Goal: Task Accomplishment & Management: Use online tool/utility

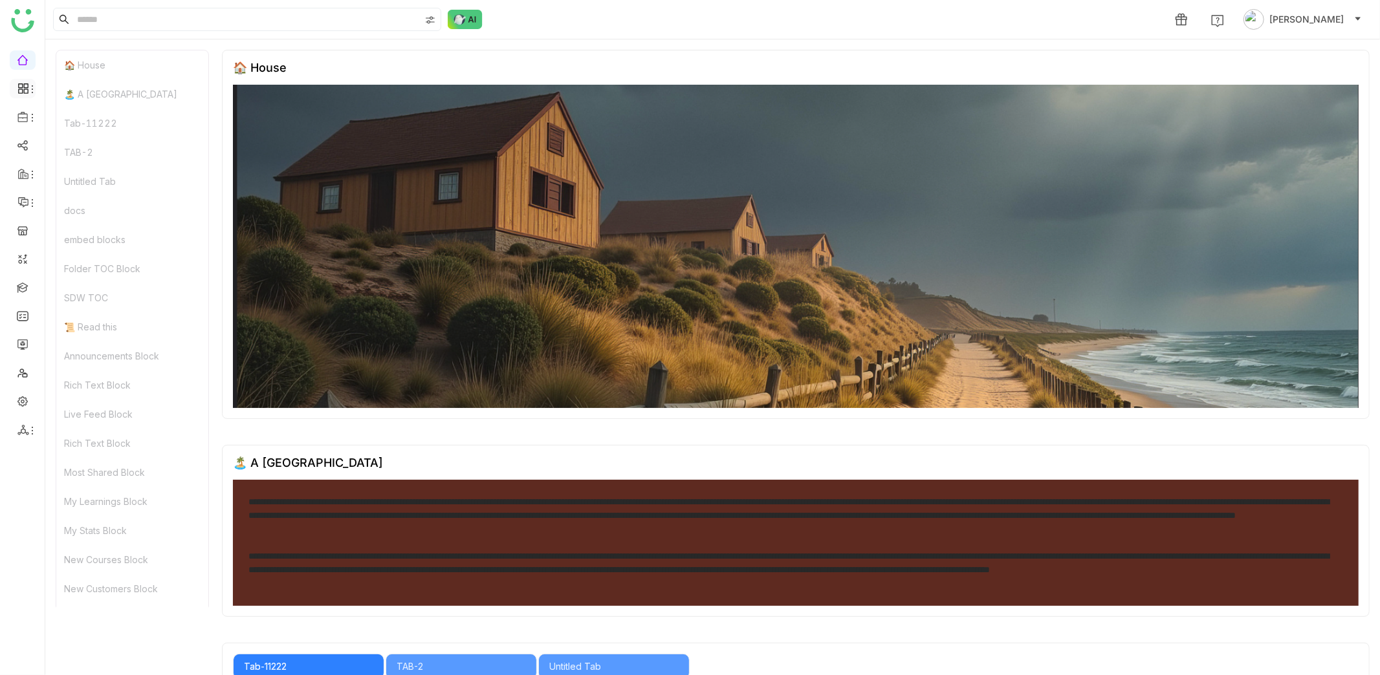
click at [27, 92] on icon at bounding box center [32, 89] width 10 height 10
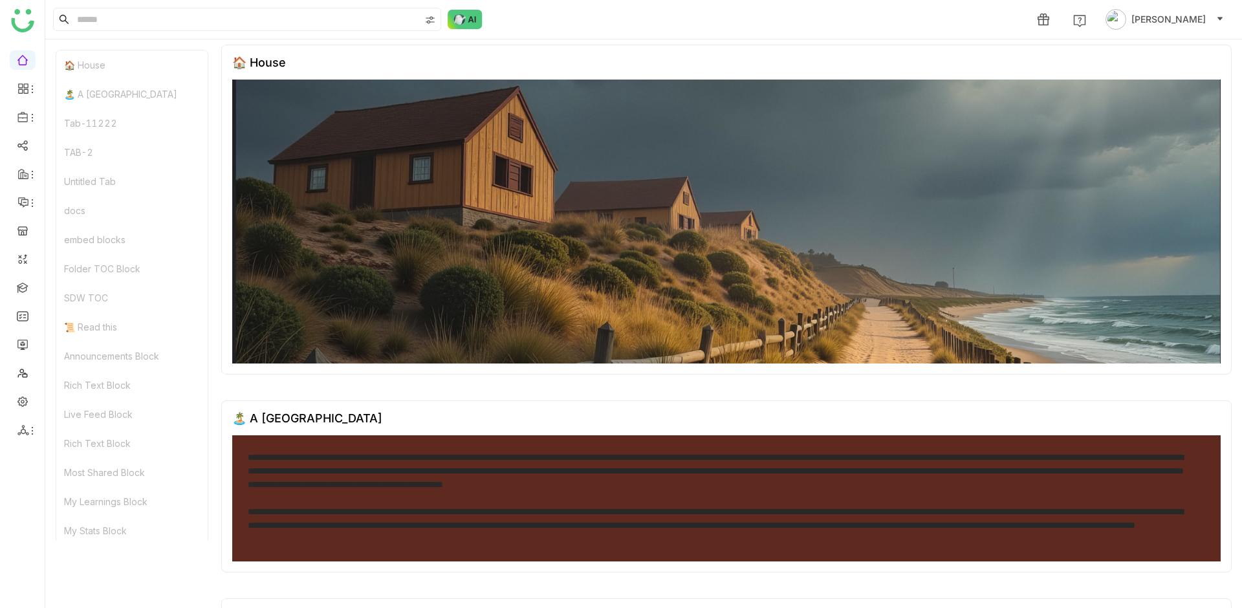
scroll to position [61, 0]
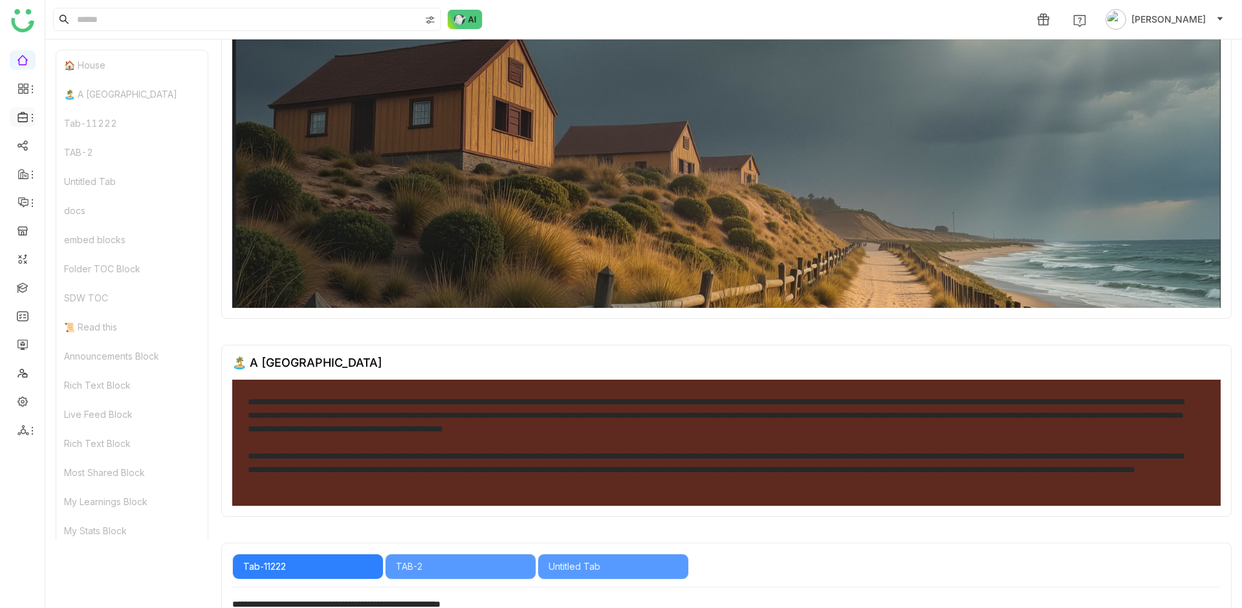
click at [32, 119] on icon at bounding box center [32, 118] width 10 height 10
click at [71, 191] on link "Library" at bounding box center [90, 191] width 84 height 9
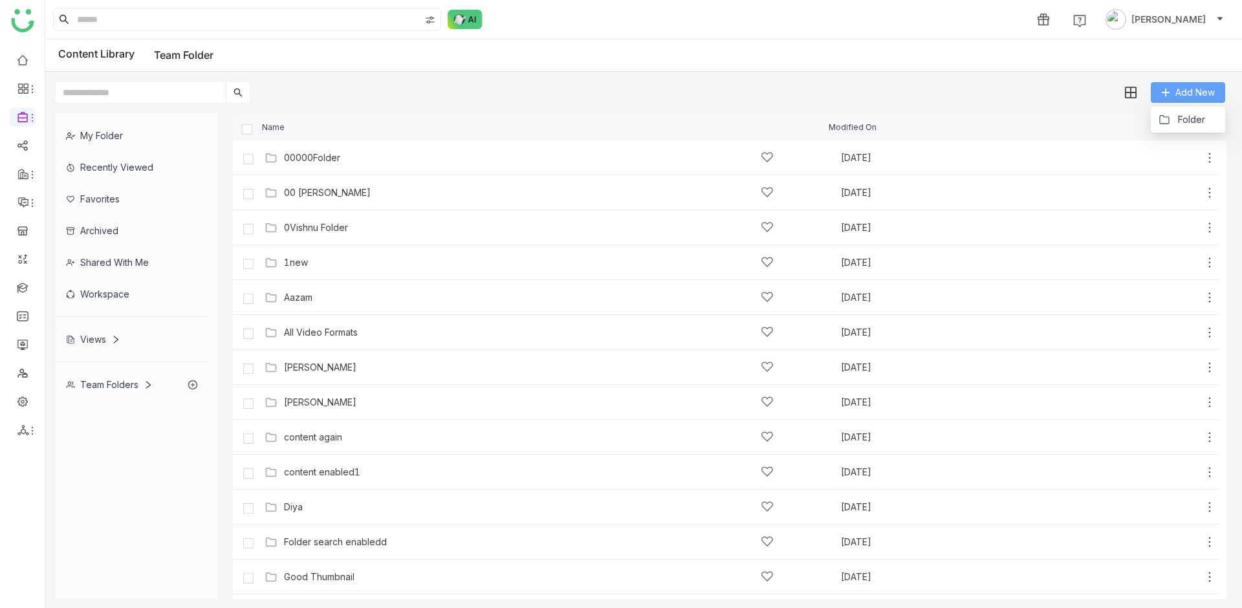
click at [1222, 92] on button "Add New" at bounding box center [1188, 92] width 74 height 21
click at [1188, 120] on span "Folder" at bounding box center [1191, 120] width 27 height 14
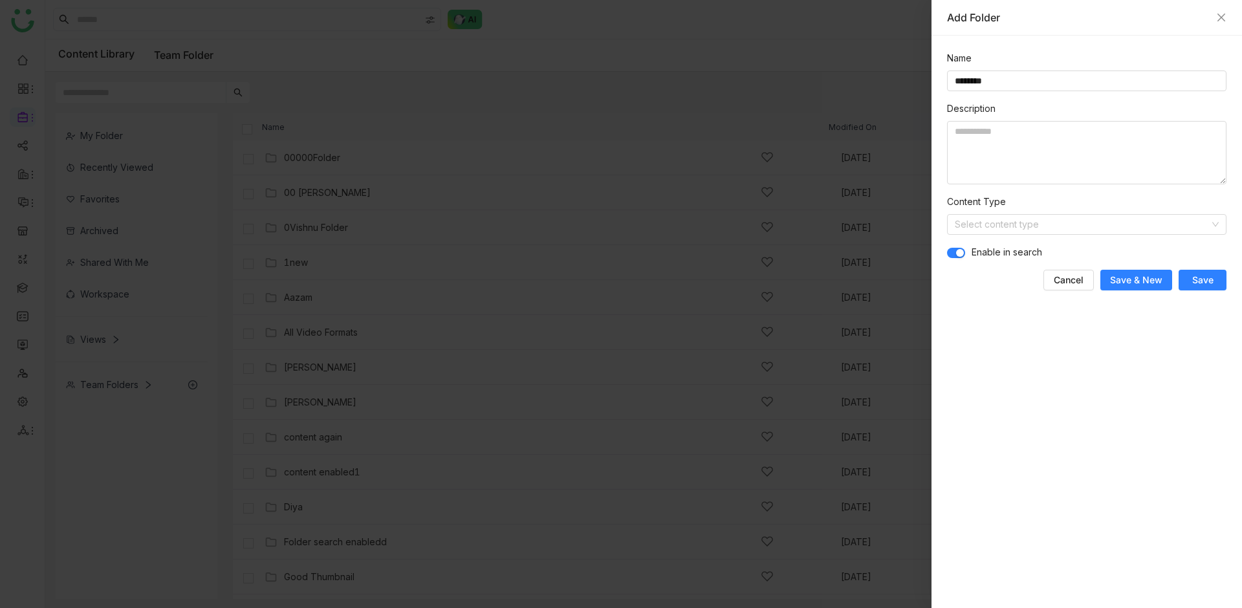
type input "********"
paste textarea "********"
type textarea "********"
click at [1192, 278] on span "Save" at bounding box center [1202, 280] width 21 height 13
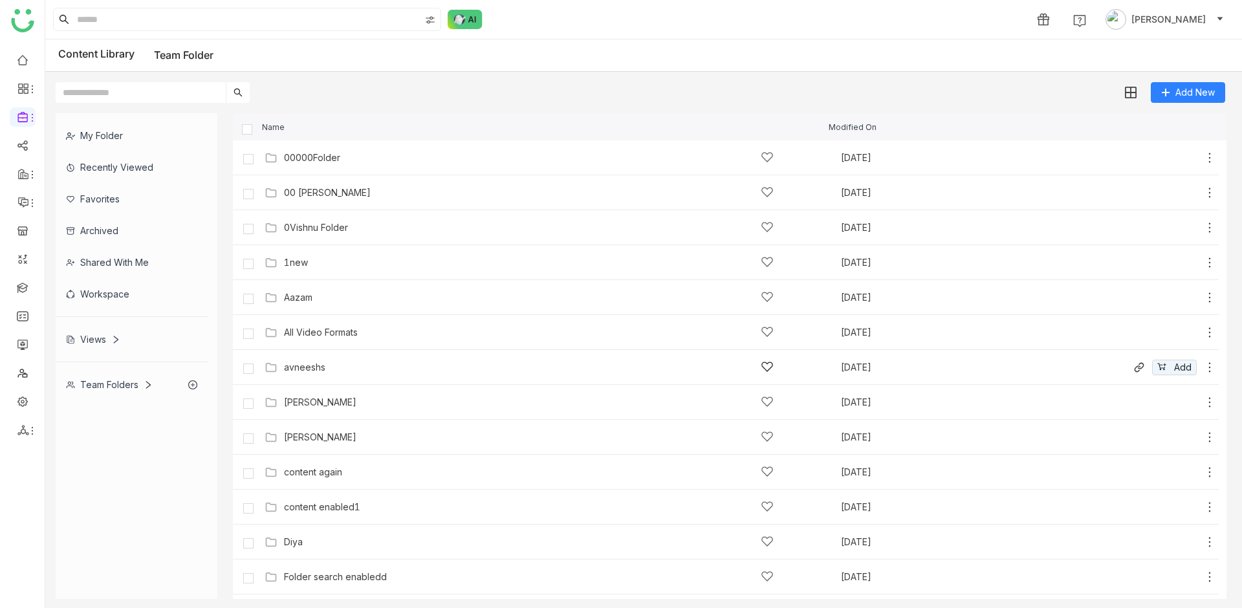
click at [282, 360] on div "avneeshs" at bounding box center [537, 367] width 544 height 14
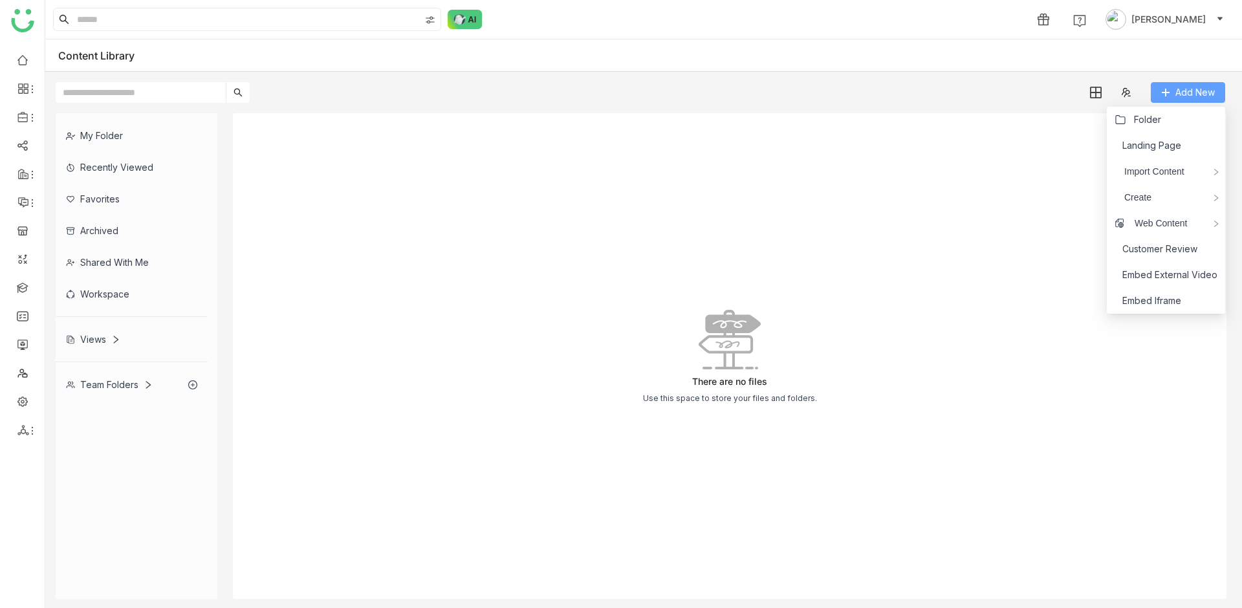
click at [1191, 88] on span "Add New" at bounding box center [1194, 92] width 39 height 14
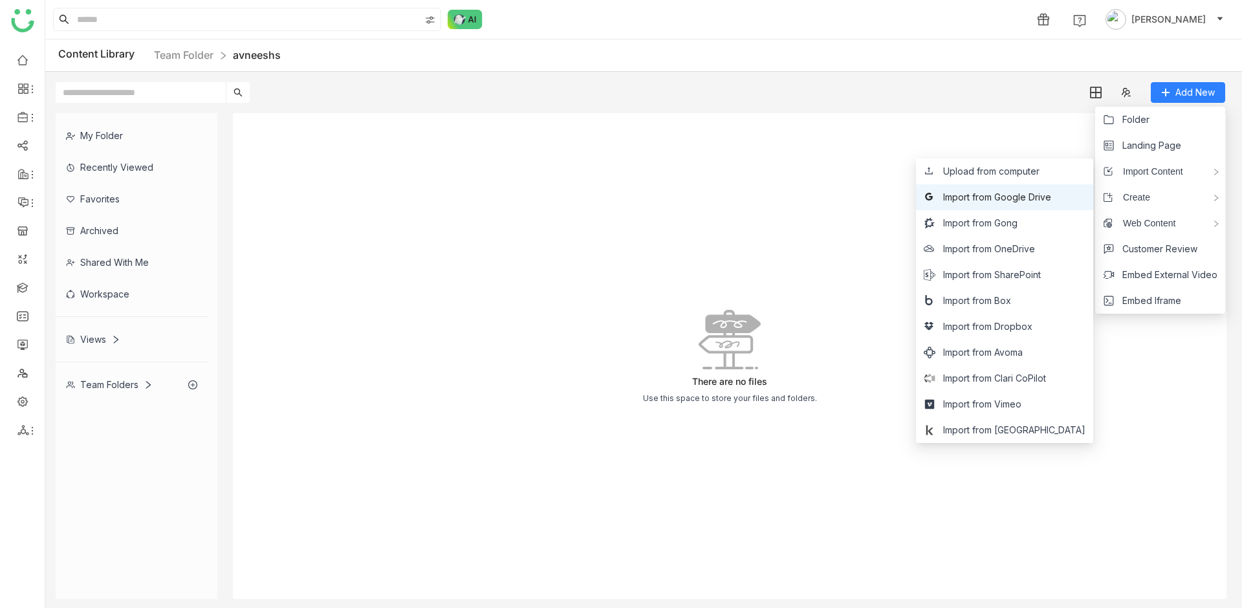
click at [1021, 193] on span "Import from Google Drive" at bounding box center [997, 197] width 108 height 14
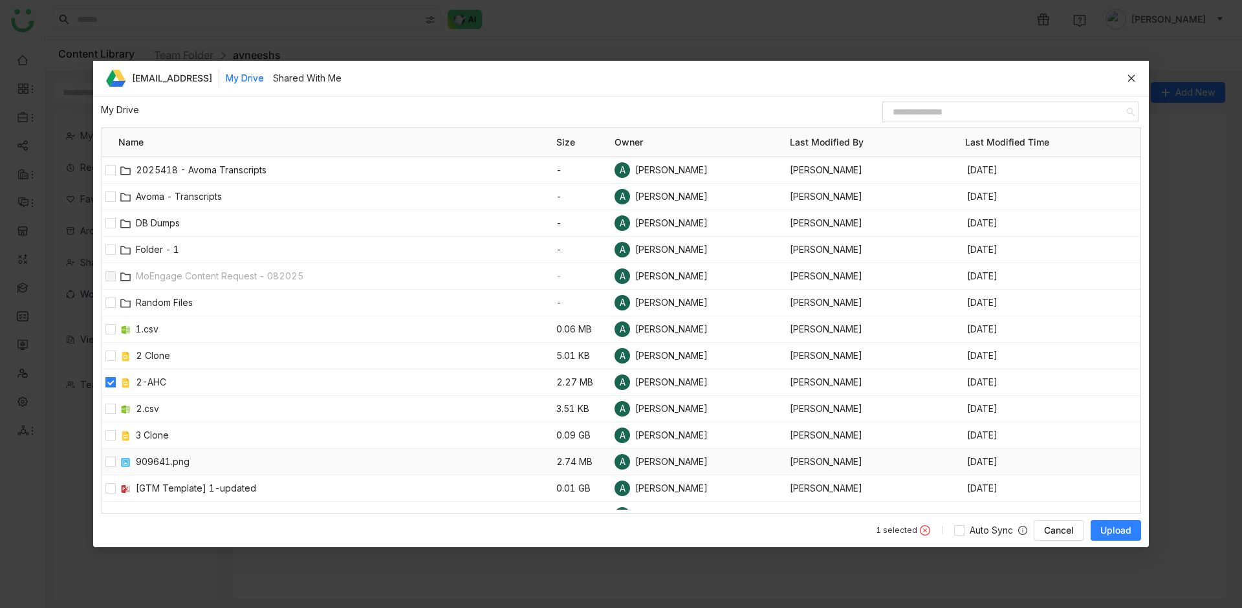
click at [111, 453] on div at bounding box center [110, 462] width 16 height 26
click at [1118, 533] on span "Upload" at bounding box center [1115, 530] width 31 height 13
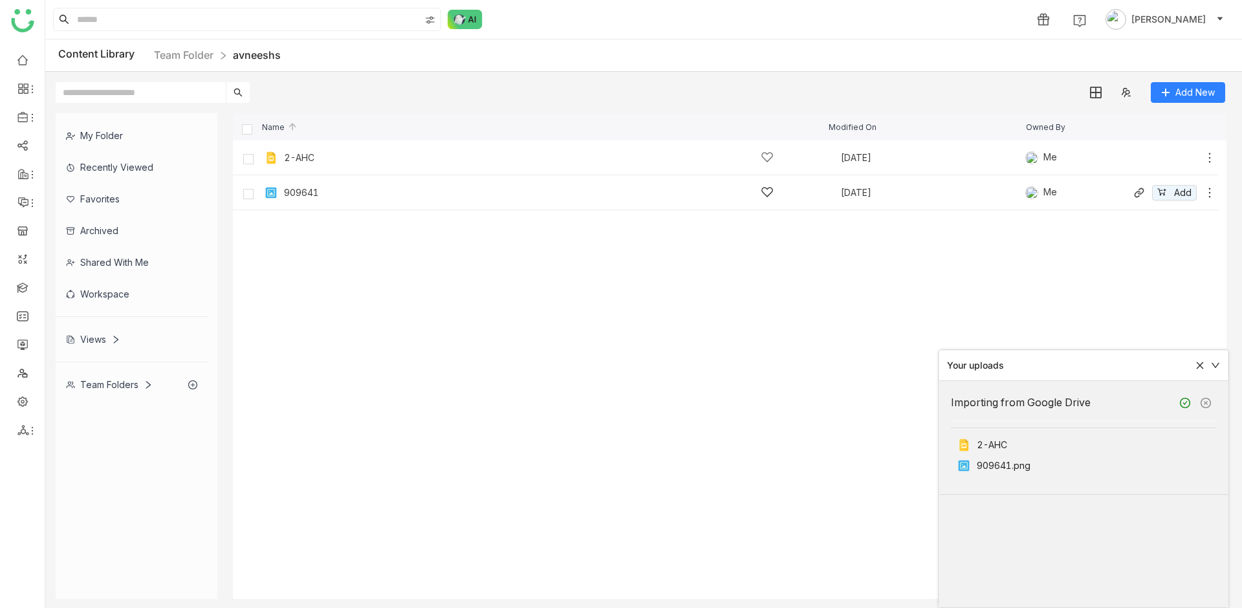
click at [294, 203] on div "909641 Aug 28, 2021 Me Add" at bounding box center [726, 192] width 986 height 35
click at [292, 184] on div "909641 Aug 28, 2021 Me Add" at bounding box center [738, 192] width 955 height 20
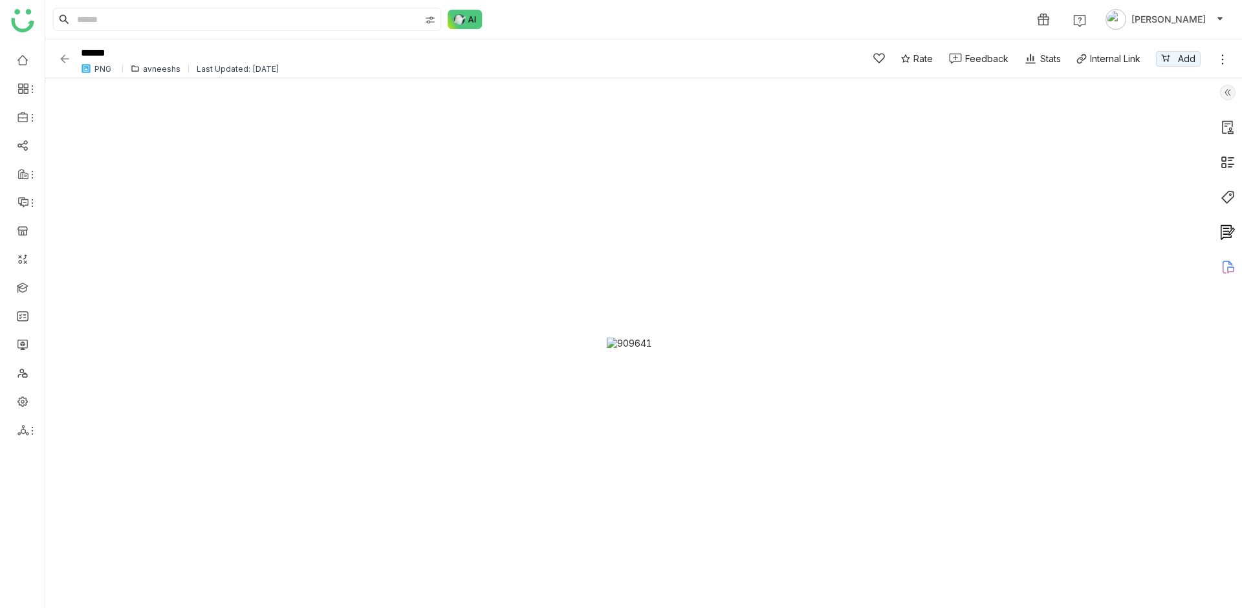
click at [61, 58] on img at bounding box center [64, 58] width 13 height 13
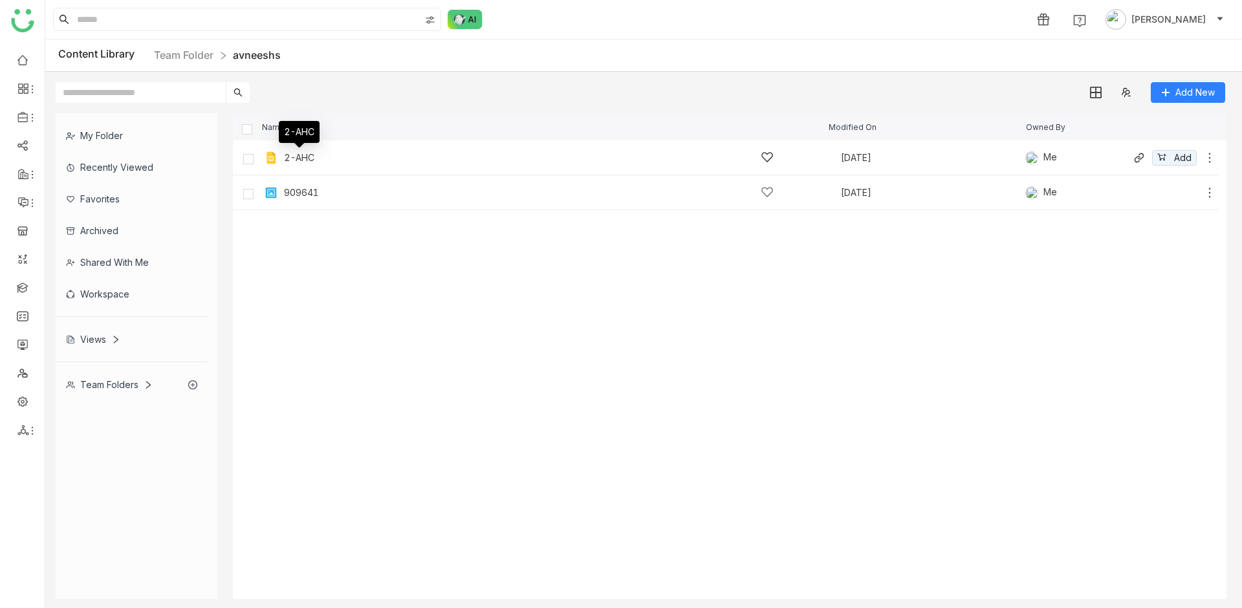
click at [305, 160] on div "2-AHC" at bounding box center [299, 158] width 30 height 10
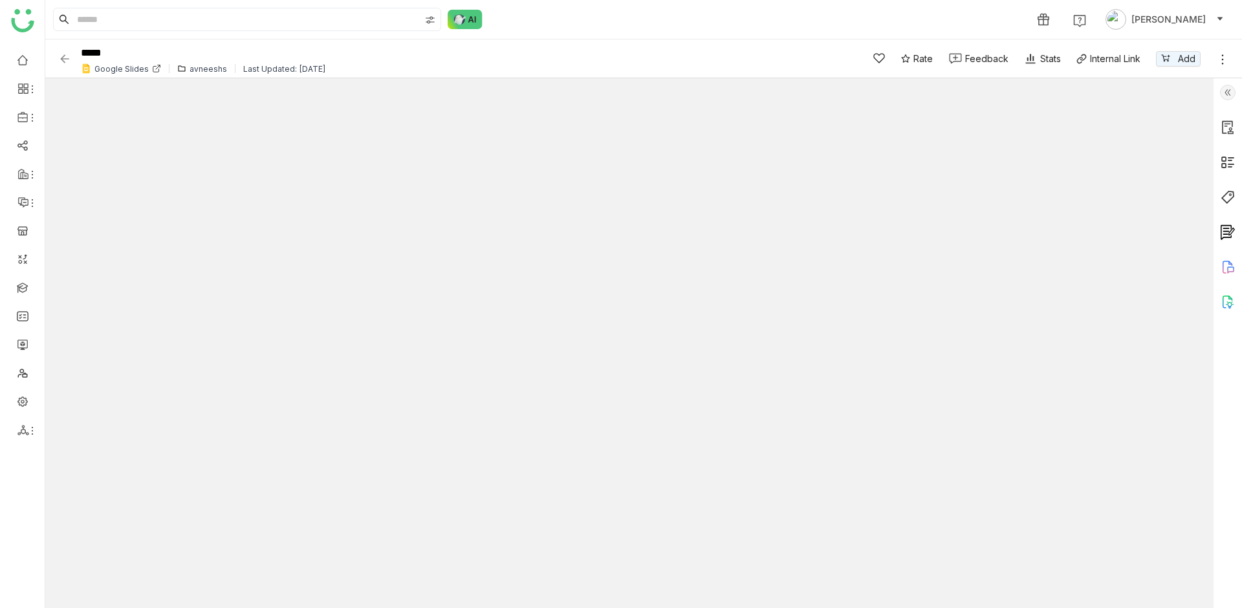
type input "*"
click at [69, 61] on img at bounding box center [64, 58] width 13 height 13
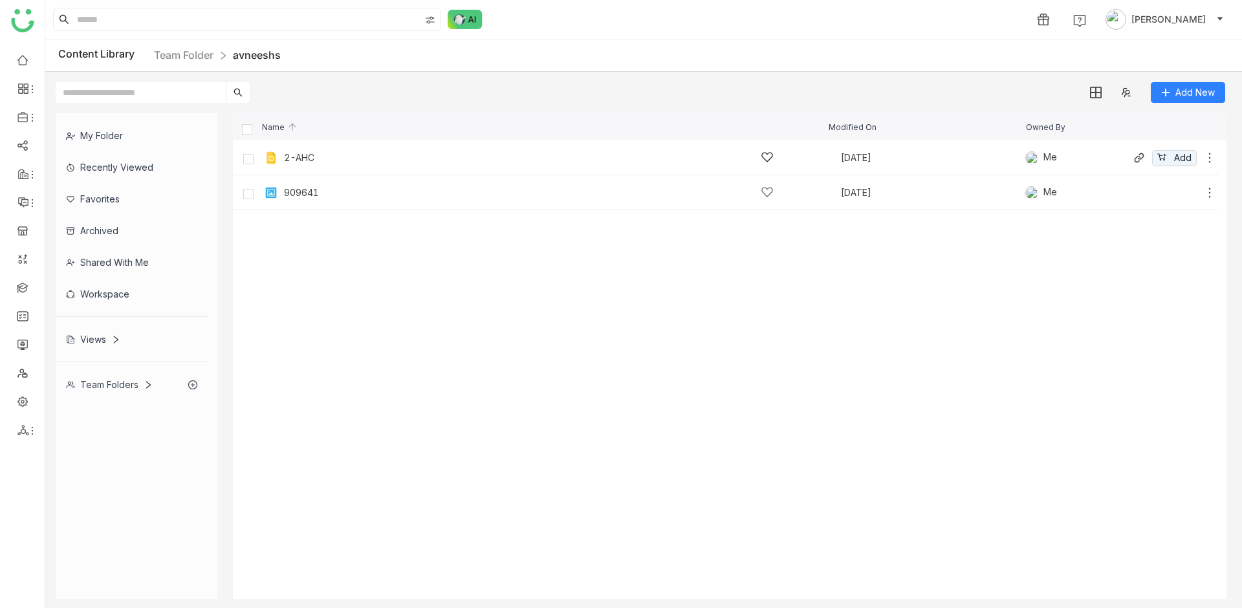
click at [306, 149] on div "2-AHC Jul 8, 2022 Me Add" at bounding box center [738, 157] width 955 height 20
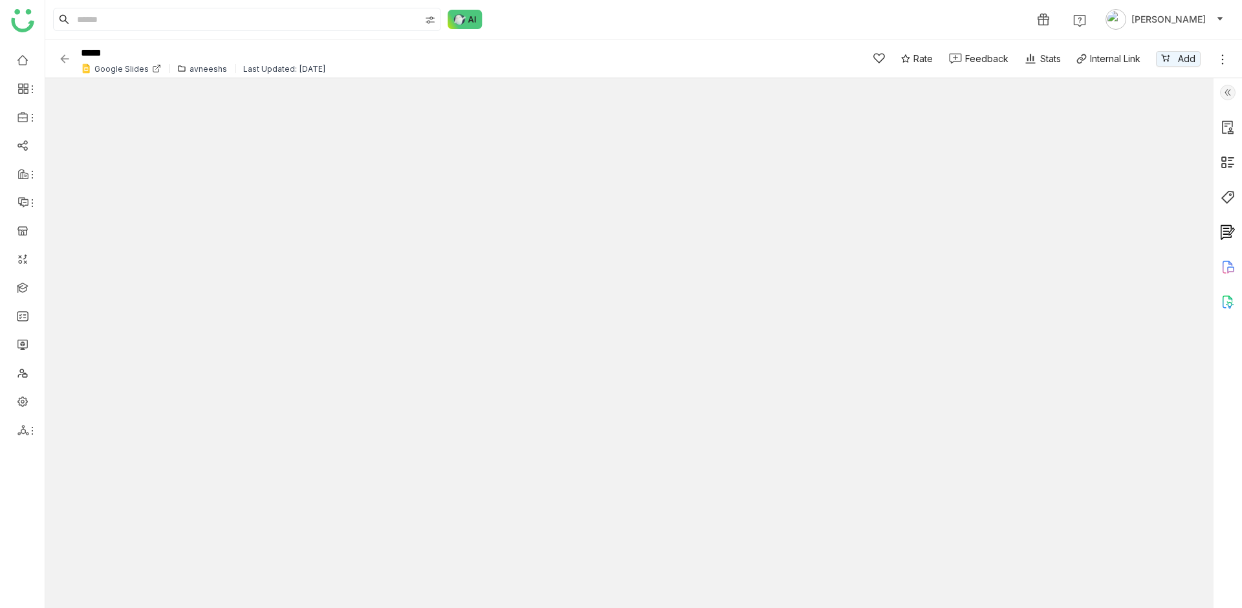
type input "*"
click at [68, 63] on img at bounding box center [64, 58] width 13 height 13
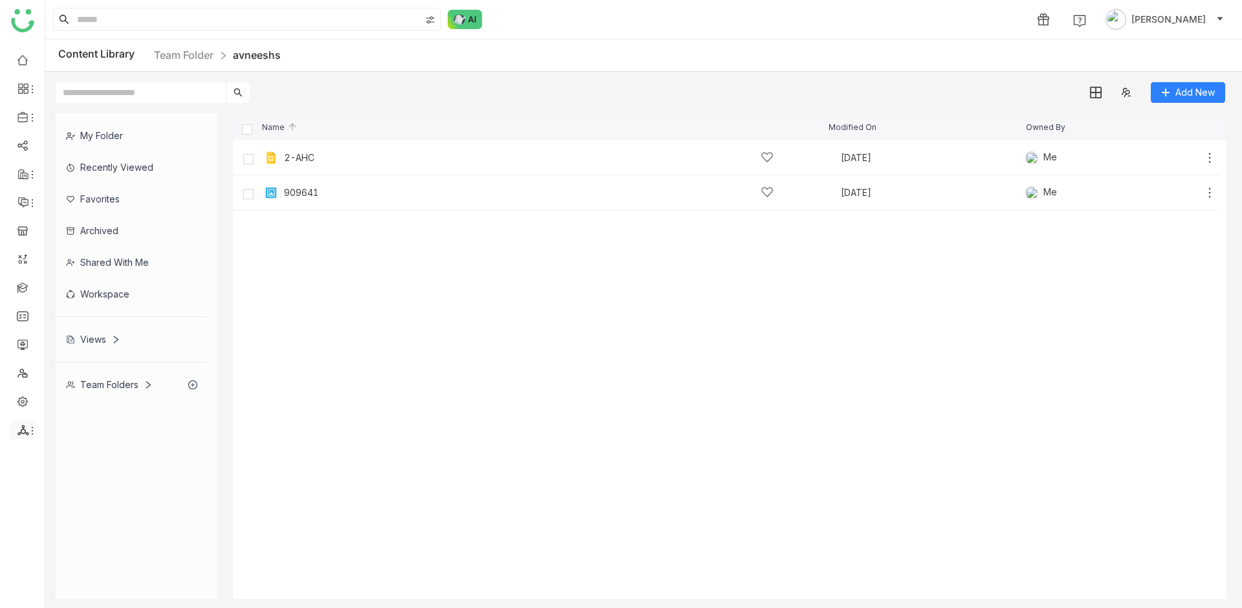
click at [33, 427] on icon at bounding box center [32, 431] width 10 height 10
click at [71, 461] on link "List" at bounding box center [92, 460] width 89 height 9
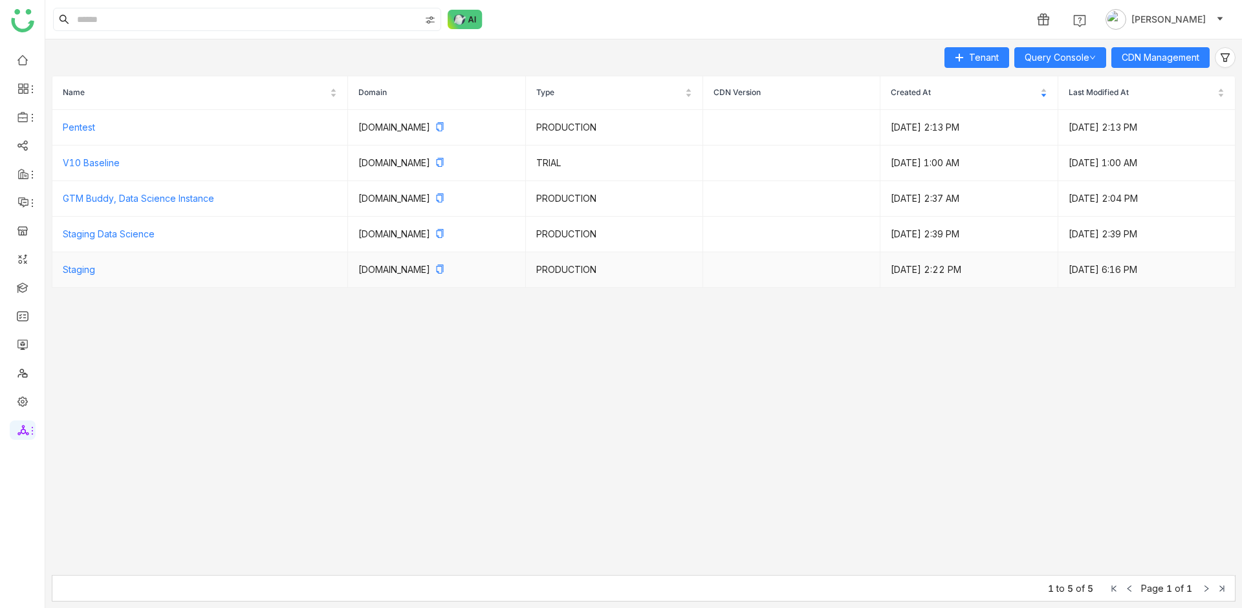
click at [78, 275] on td "Staging" at bounding box center [200, 270] width 296 height 36
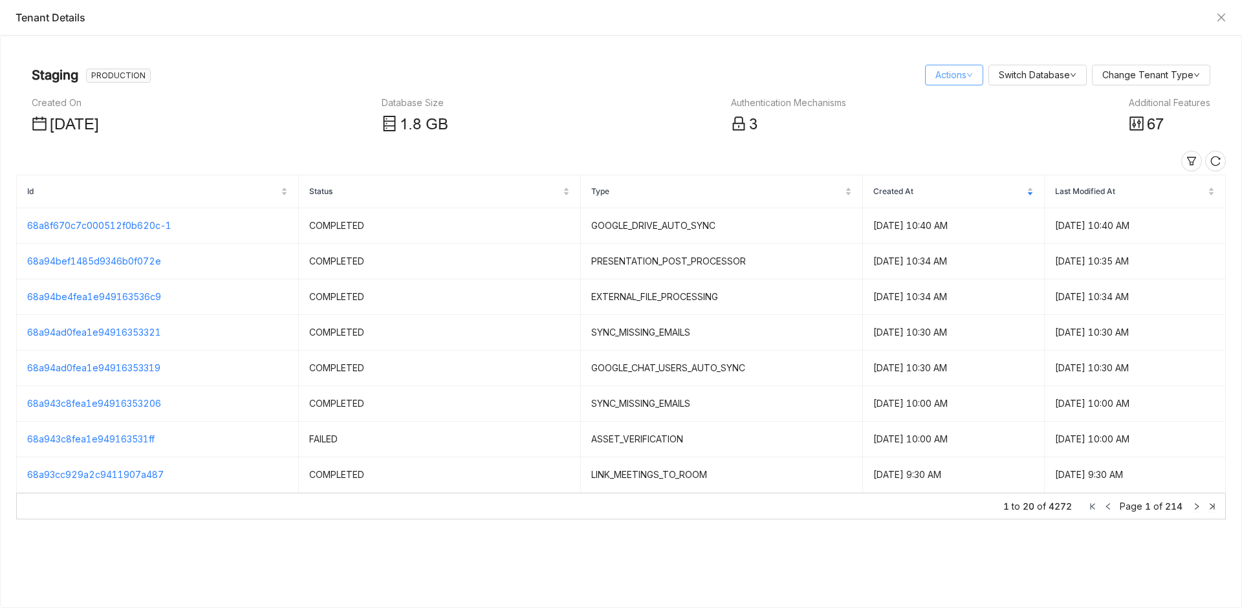
click at [942, 76] on link "Actions" at bounding box center [954, 74] width 38 height 11
click at [962, 116] on link "Query Console" at bounding box center [973, 120] width 74 height 11
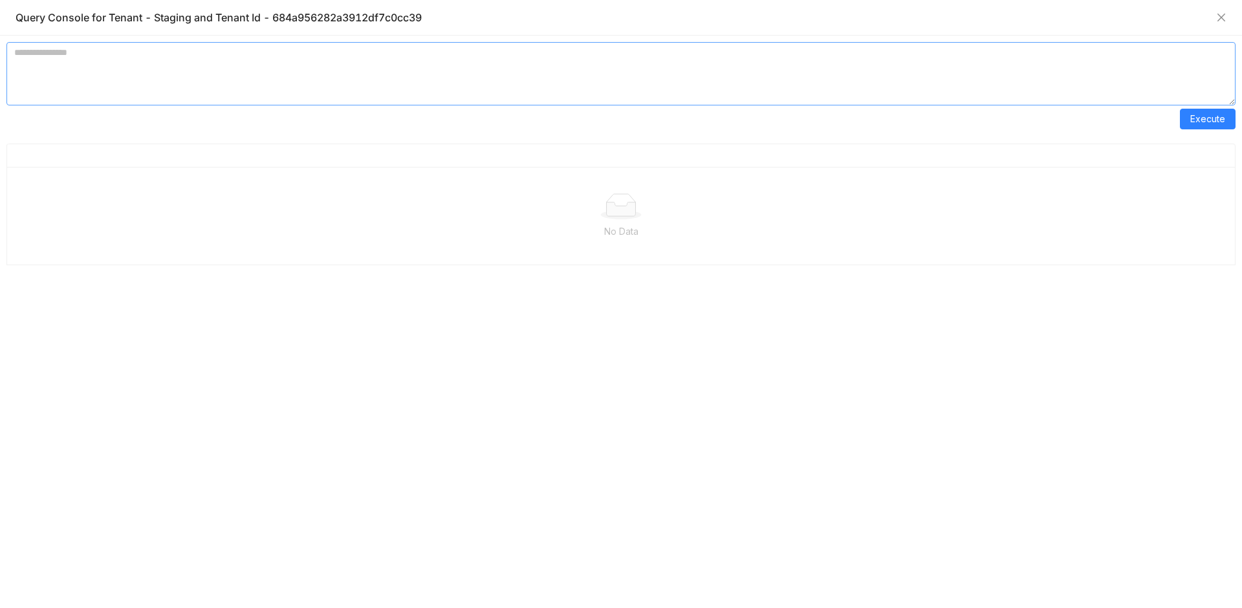
click at [610, 98] on textarea at bounding box center [620, 73] width 1229 height 63
paste textarea "**********"
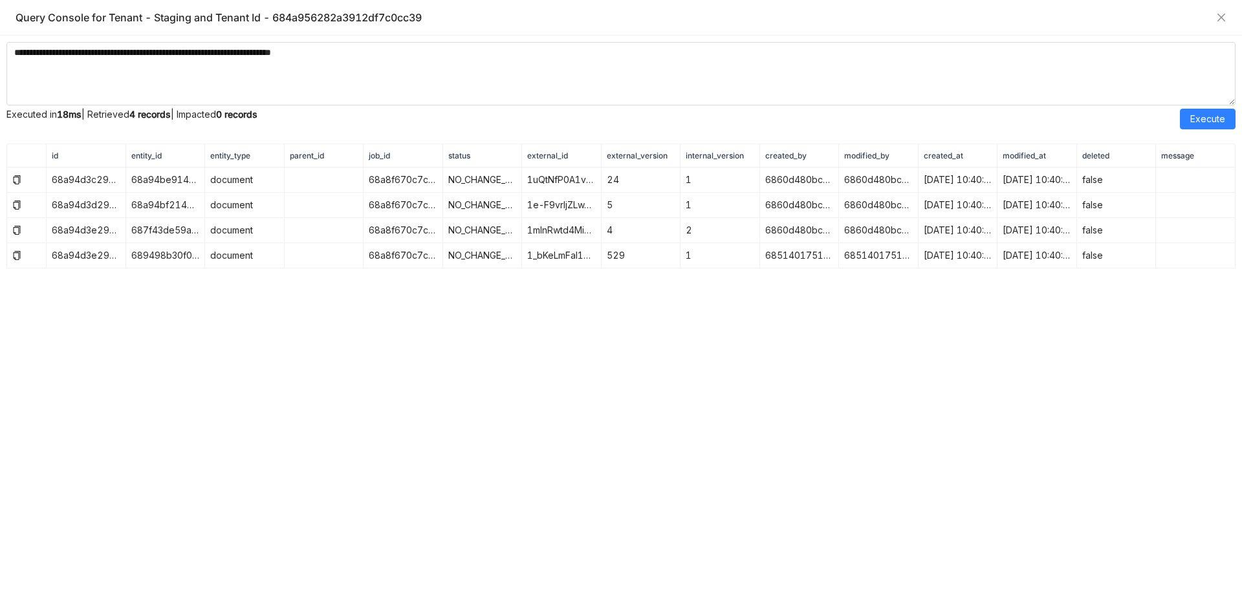
drag, startPoint x: 521, startPoint y: 150, endPoint x: 783, endPoint y: 151, distance: 262.6
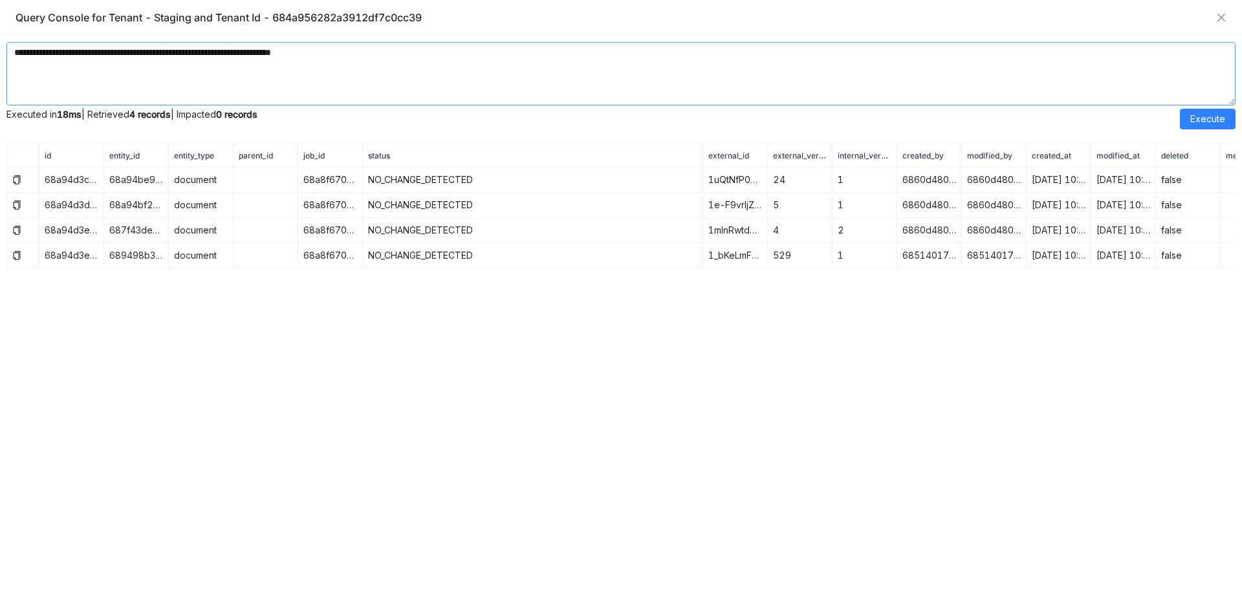
click at [467, 77] on textarea "**********" at bounding box center [620, 73] width 1229 height 63
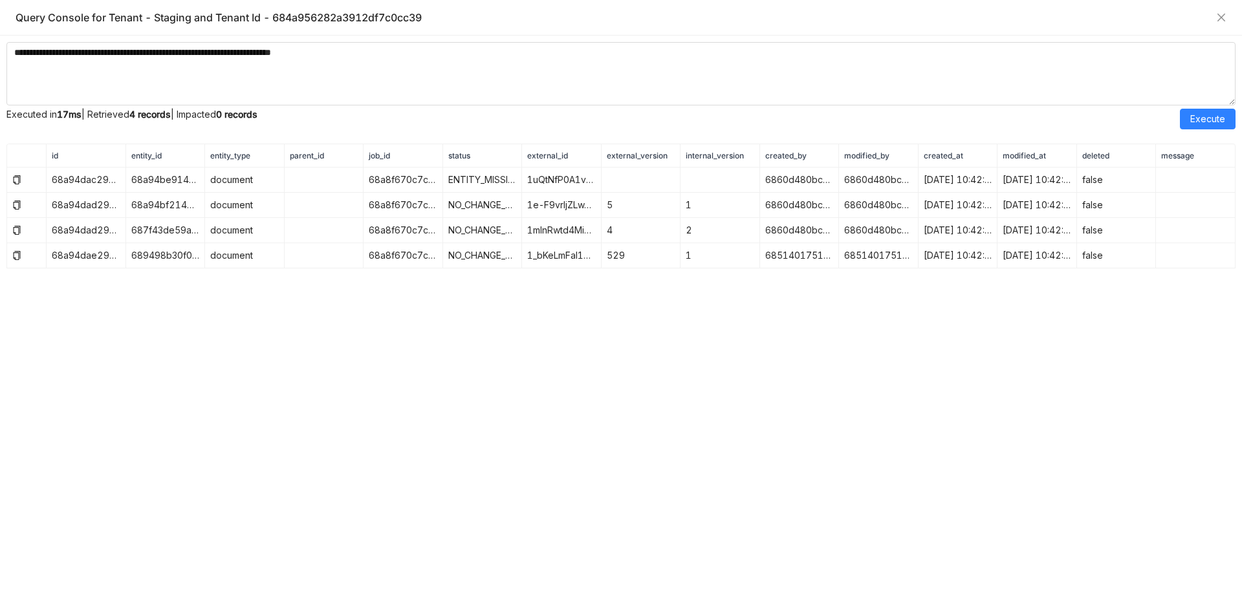
drag, startPoint x: 203, startPoint y: 153, endPoint x: 374, endPoint y: 168, distance: 171.5
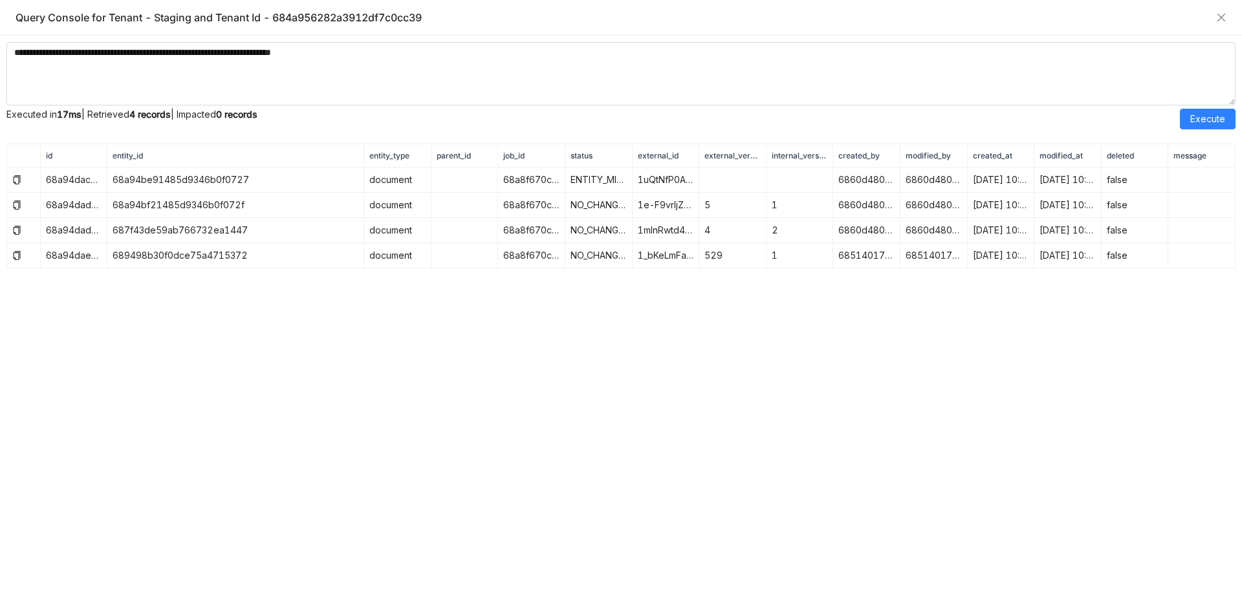
click at [274, 317] on nz-table "id entity_id entity_type parent_id job_id status external_id external_version i…" at bounding box center [620, 373] width 1229 height 458
drag, startPoint x: 700, startPoint y: 186, endPoint x: 768, endPoint y: 184, distance: 67.9
click at [767, 184] on tr "68a94dac29a2c9411907a498 68a94be91485d9346b0f0727 document 68a8f670c7c000512f0b…" at bounding box center [621, 180] width 1228 height 25
drag, startPoint x: 796, startPoint y: 180, endPoint x: 662, endPoint y: 179, distance: 133.9
click at [662, 179] on tr "68a94dac29a2c9411907a498 68a94be91485d9346b0f0727 document 68a8f670c7c000512f0b…" at bounding box center [621, 180] width 1228 height 25
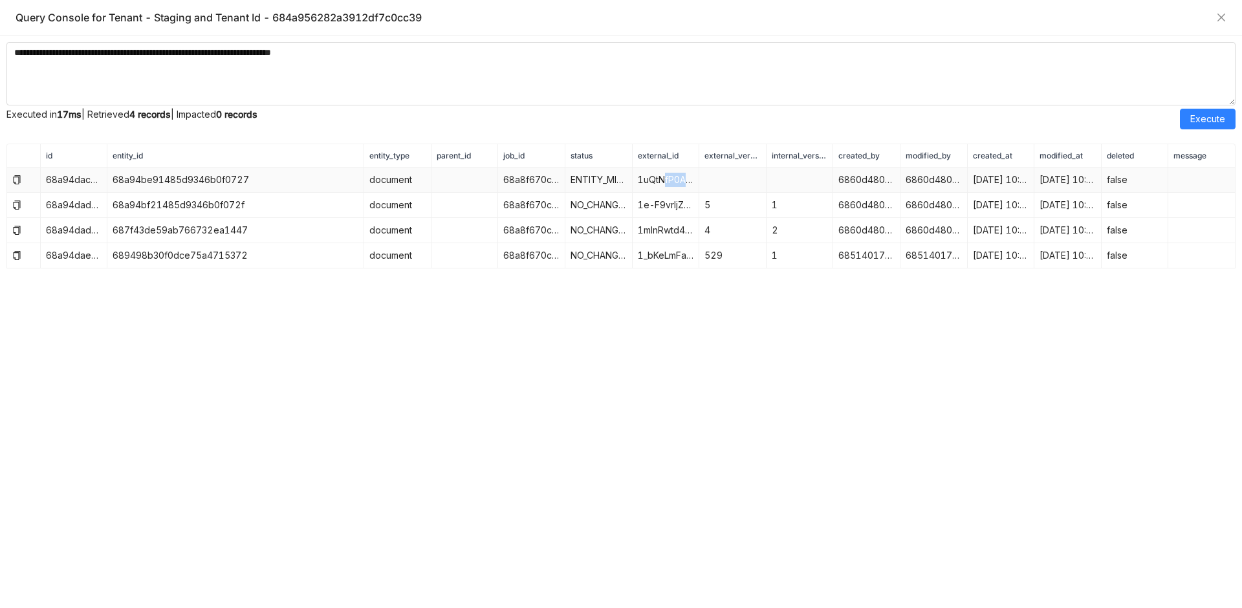
click at [717, 178] on td at bounding box center [732, 180] width 67 height 25
click at [732, 284] on nz-table "id entity_id entity_type parent_id job_id status external_id external_version i…" at bounding box center [620, 373] width 1229 height 458
drag, startPoint x: 631, startPoint y: 157, endPoint x: 765, endPoint y: 168, distance: 134.3
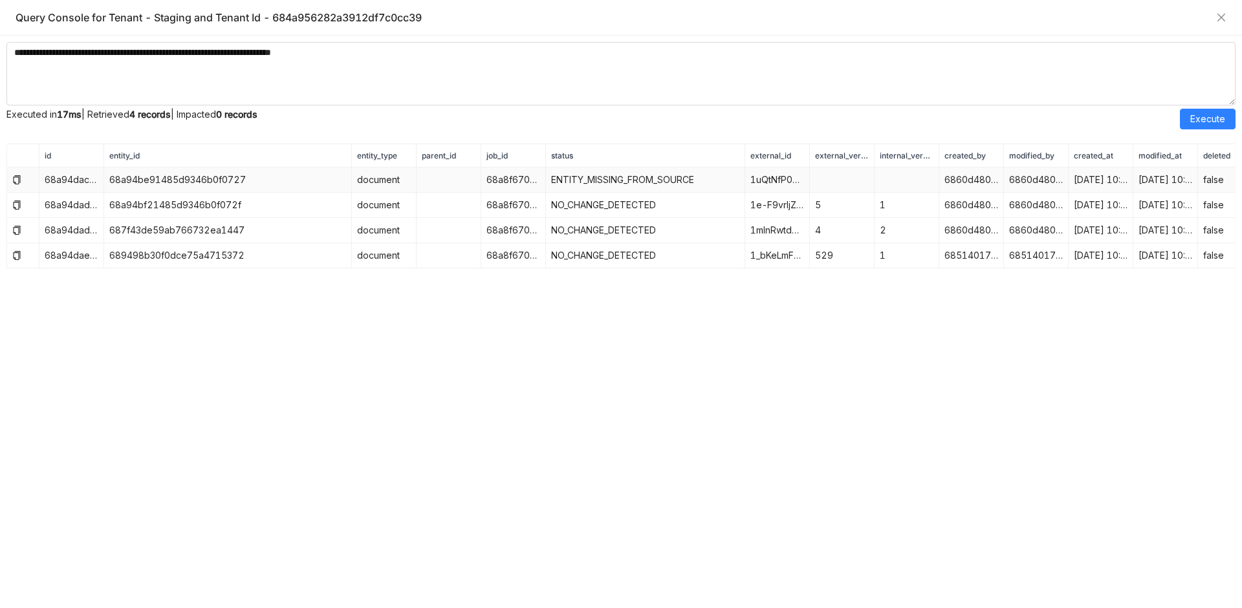
click at [693, 177] on td "ENTITY_MISSING_FROM_SOURCE" at bounding box center [645, 180] width 199 height 25
copy td "ENTITY_MISSING_FROM_SOURCE"
click at [131, 50] on textarea "**********" at bounding box center [620, 73] width 1229 height 63
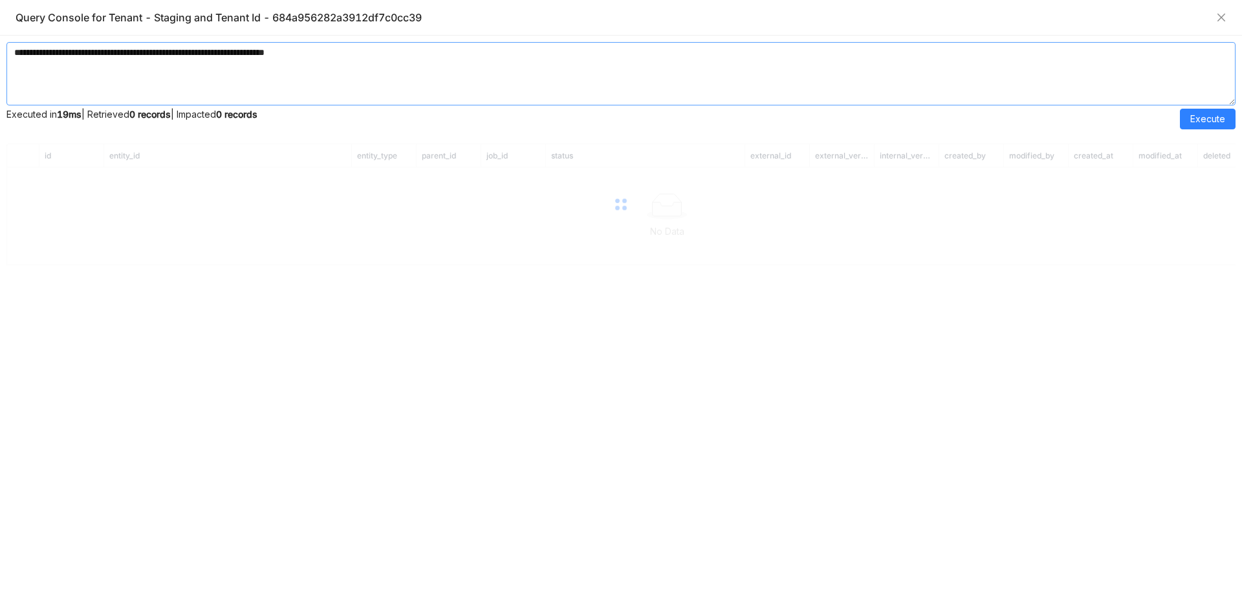
type textarea "**********"
click at [1201, 117] on span "Execute" at bounding box center [1207, 119] width 35 height 14
click at [1212, 125] on span "Execute" at bounding box center [1207, 119] width 35 height 14
click at [1199, 118] on span "Execute" at bounding box center [1207, 119] width 35 height 14
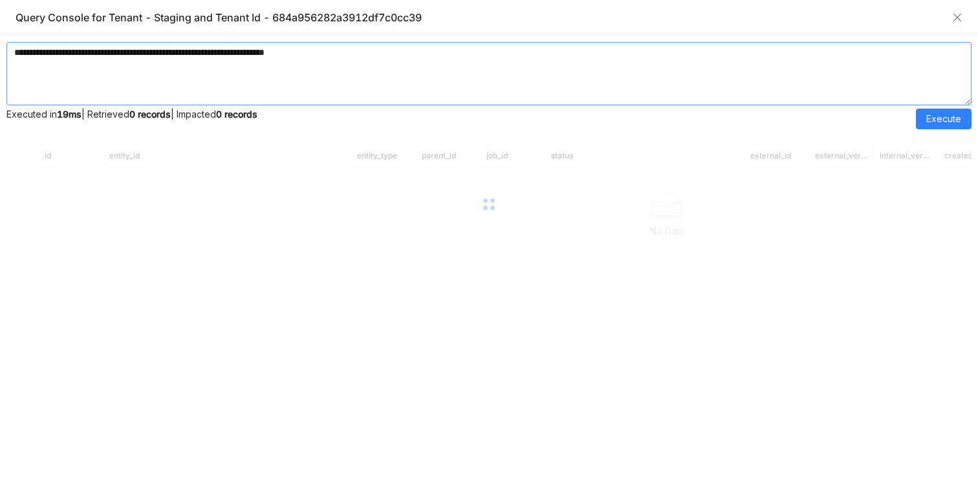
click at [712, 93] on textarea "**********" at bounding box center [488, 73] width 965 height 63
click at [920, 124] on button "Execute" at bounding box center [944, 119] width 56 height 21
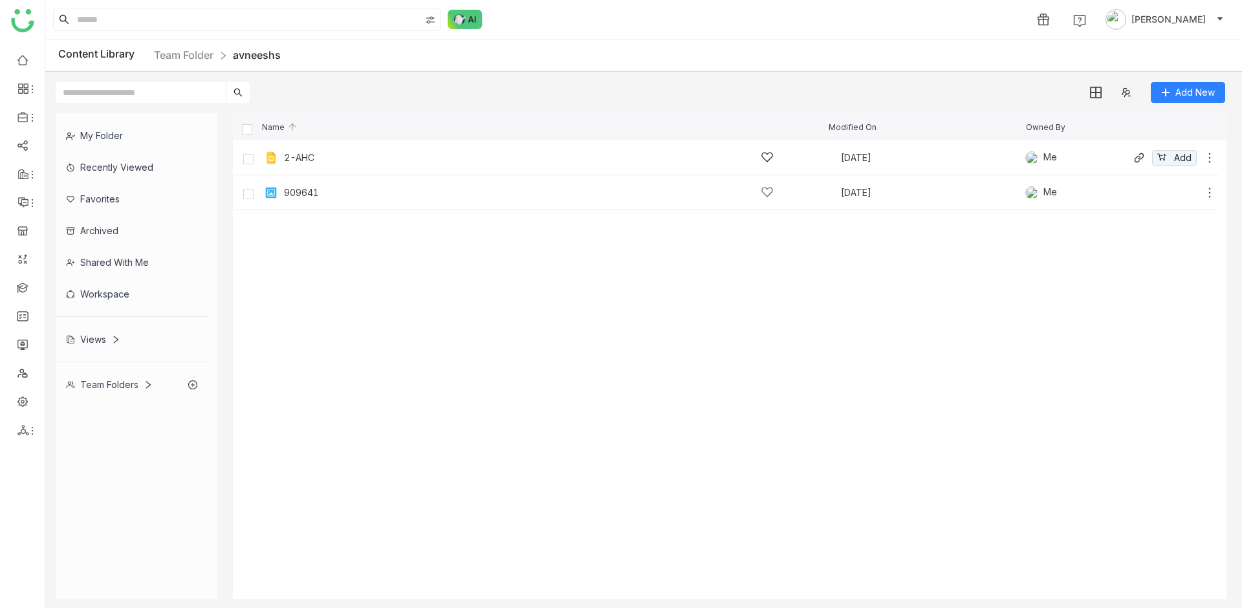
click at [297, 157] on div "2-AHC" at bounding box center [299, 158] width 30 height 10
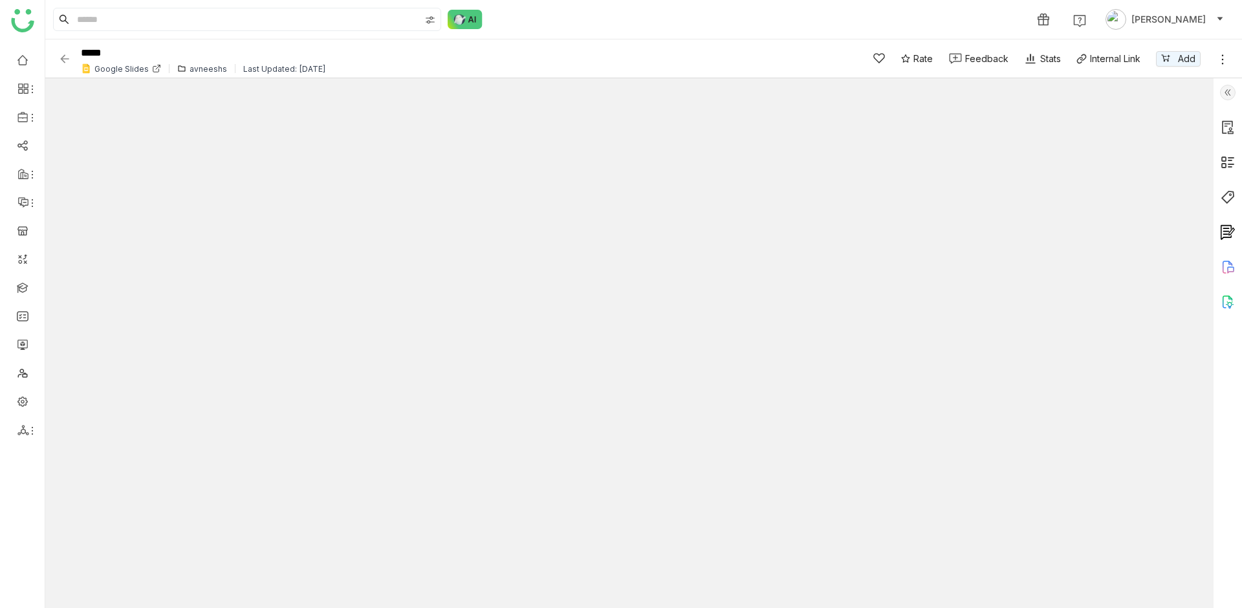
click at [61, 62] on img at bounding box center [64, 58] width 13 height 13
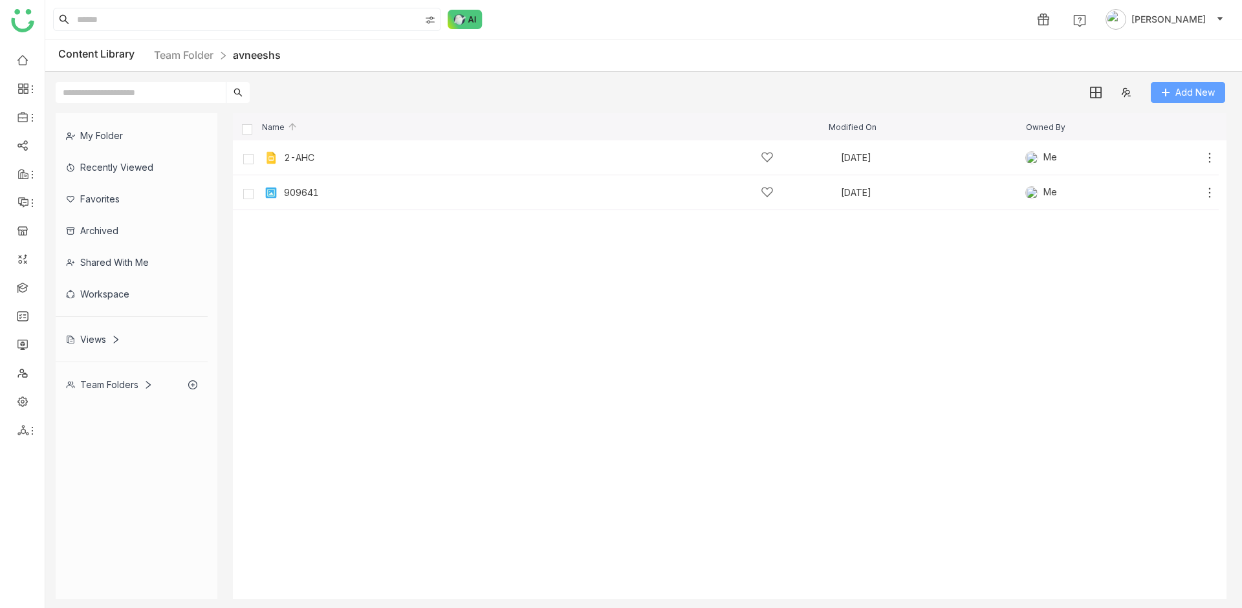
click at [1175, 98] on span "Add New" at bounding box center [1194, 92] width 39 height 14
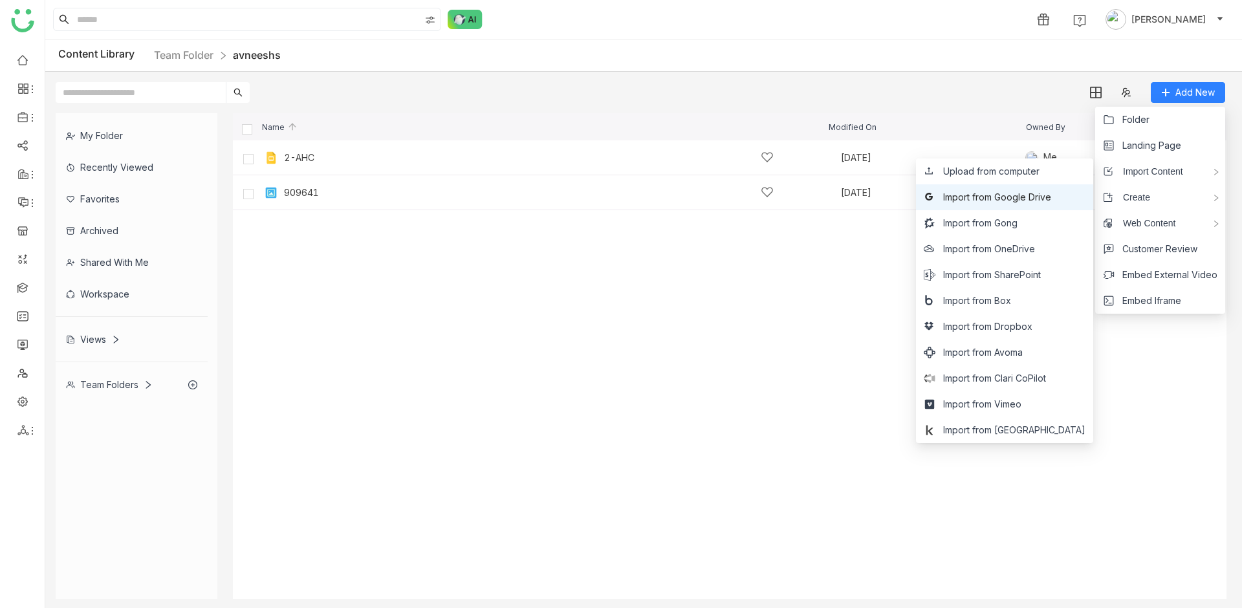
click at [1051, 193] on span "Import from Google Drive" at bounding box center [997, 197] width 108 height 14
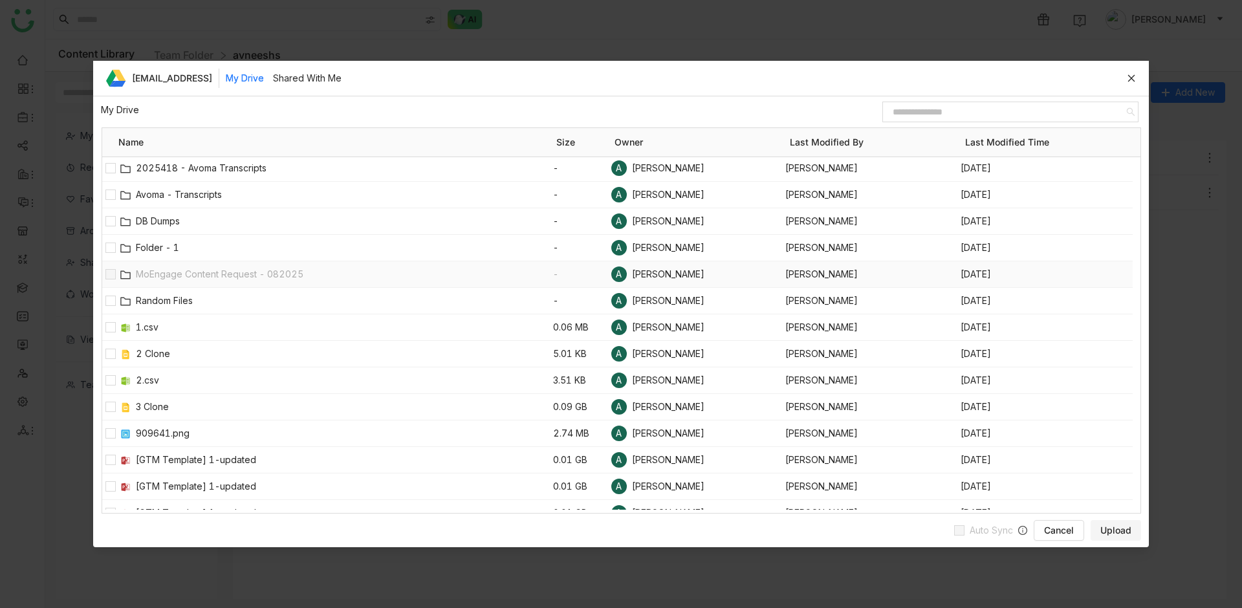
scroll to position [3, 0]
click at [177, 275] on div "MoEngage Content Request - 082025" at bounding box center [335, 274] width 435 height 26
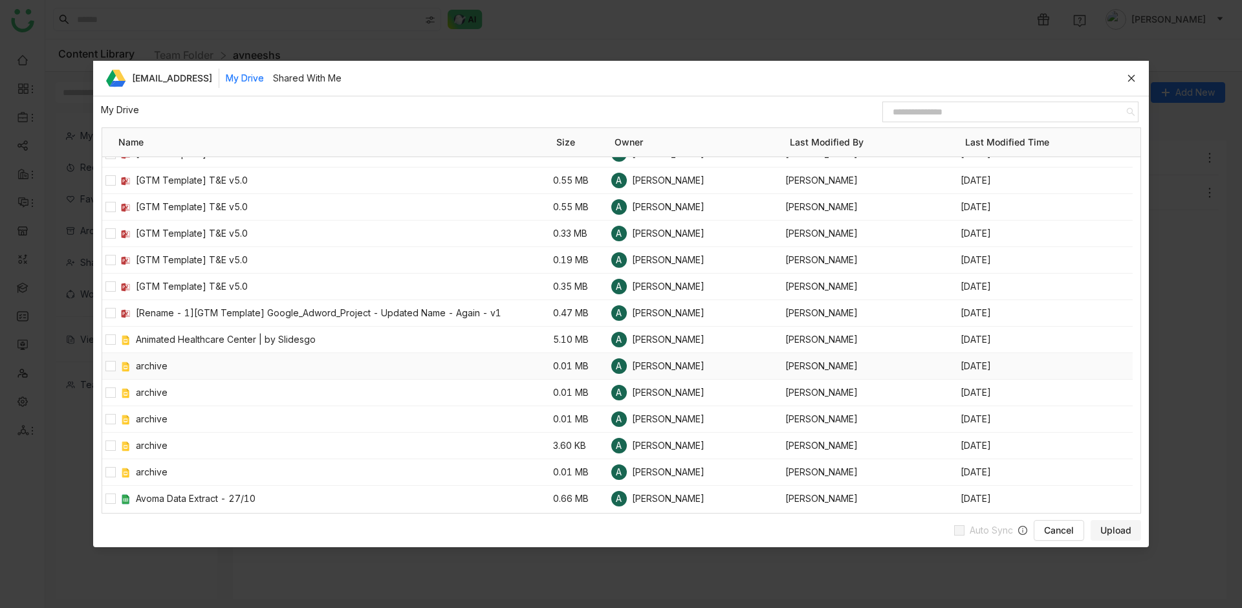
scroll to position [681, 0]
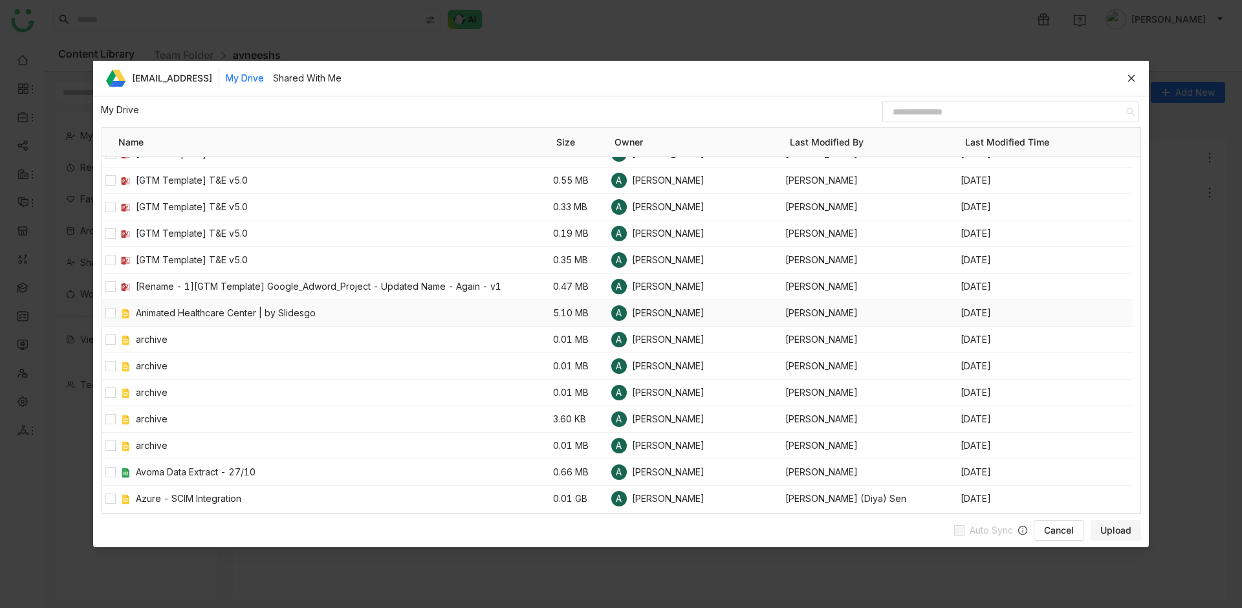
click at [103, 312] on div at bounding box center [110, 313] width 16 height 26
drag, startPoint x: 329, startPoint y: 318, endPoint x: 184, endPoint y: 322, distance: 145.6
click at [1116, 530] on span "Upload" at bounding box center [1115, 530] width 31 height 13
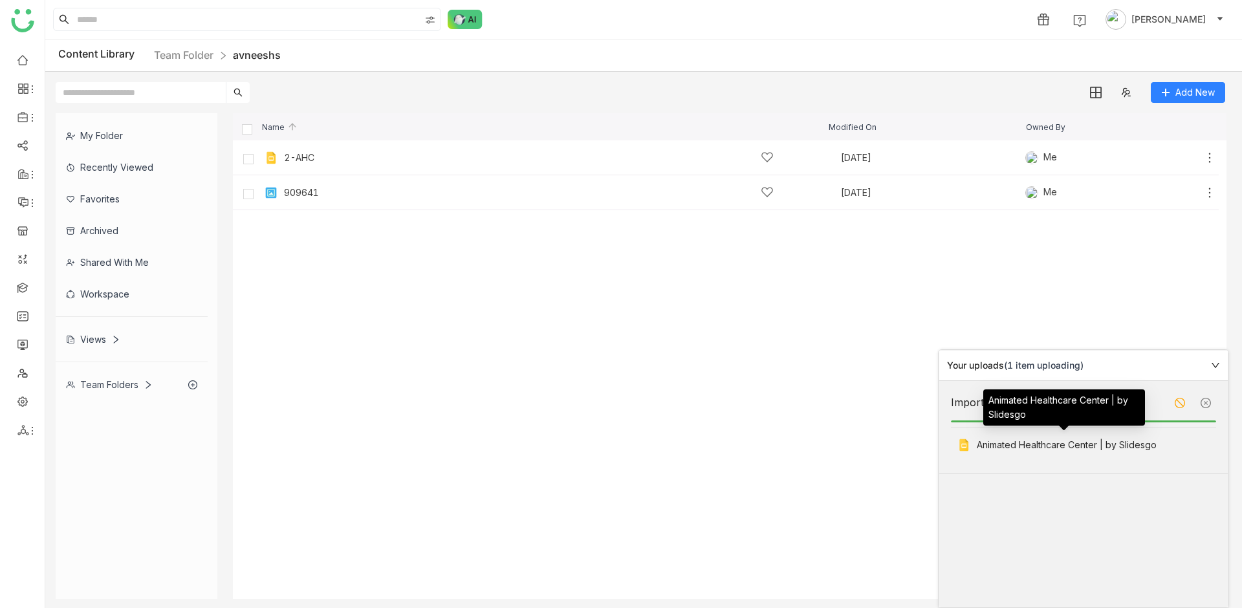
click at [995, 448] on div "Animated Healthcare Center | by Slidesgo" at bounding box center [1065, 445] width 190 height 21
click at [1128, 448] on div "Animated Healthcare Center | by Slidesgo" at bounding box center [1065, 445] width 190 height 21
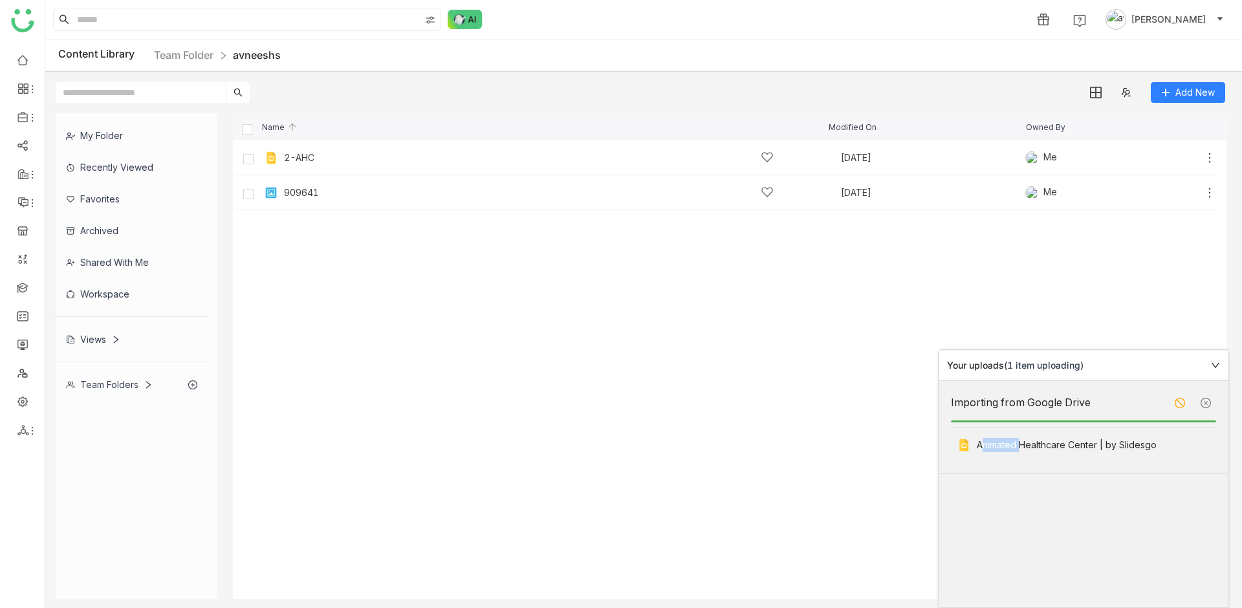
copy div "Animated Healthcare Center | by Slidesgo"
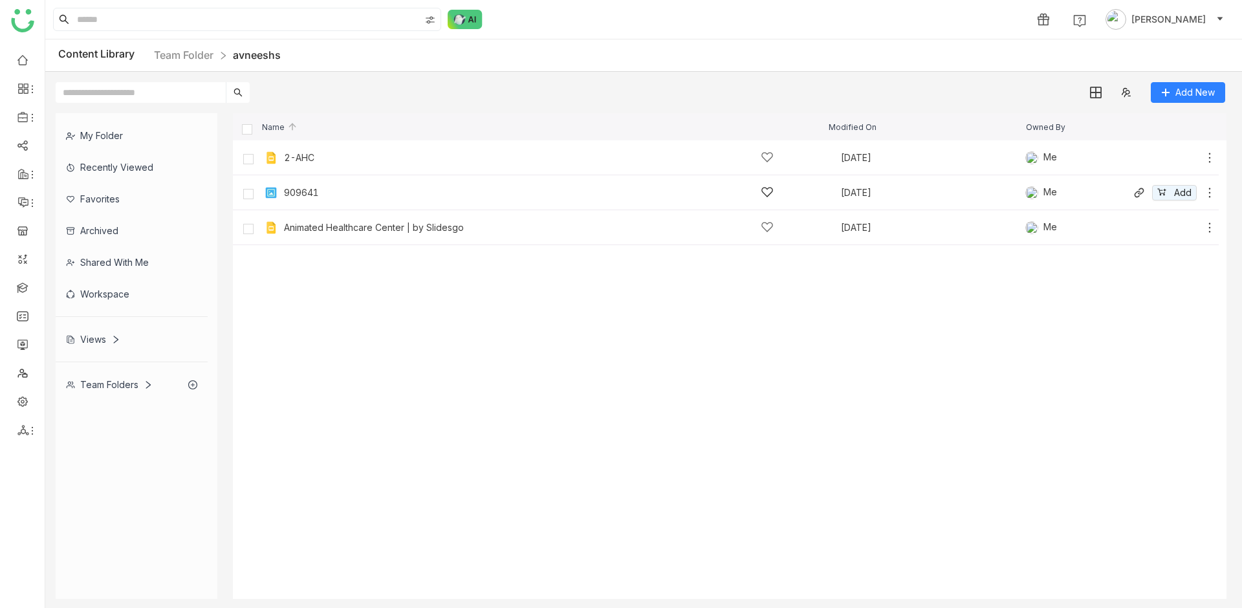
click at [1208, 191] on icon at bounding box center [1209, 192] width 13 height 13
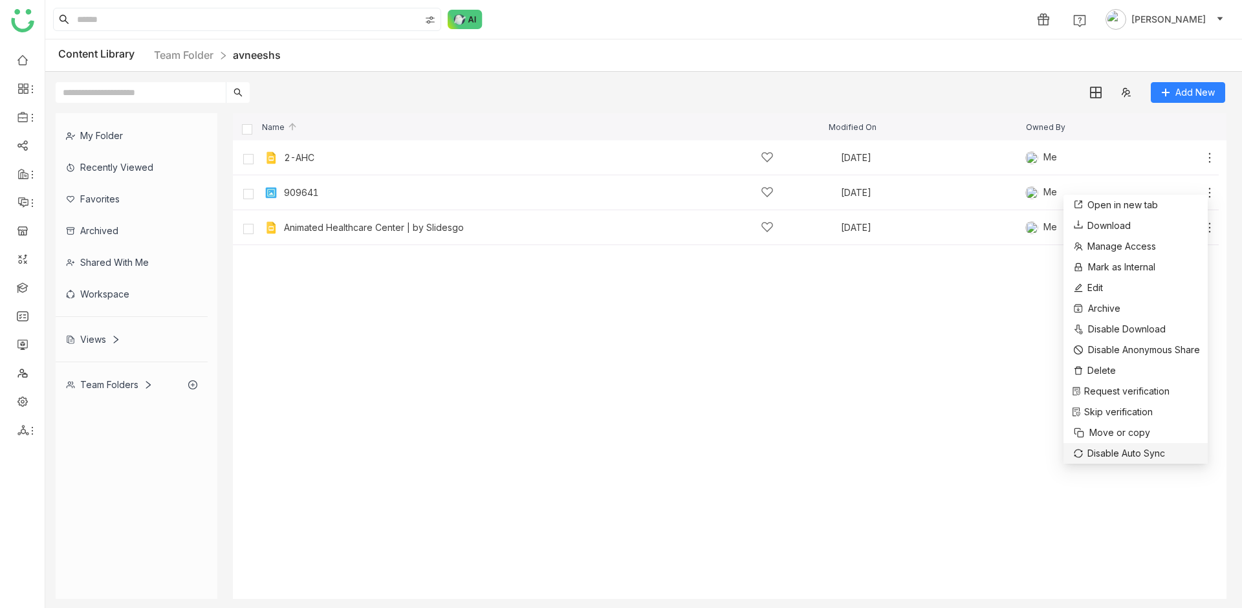
click at [1132, 458] on span "Disable Auto Sync" at bounding box center [1126, 453] width 78 height 14
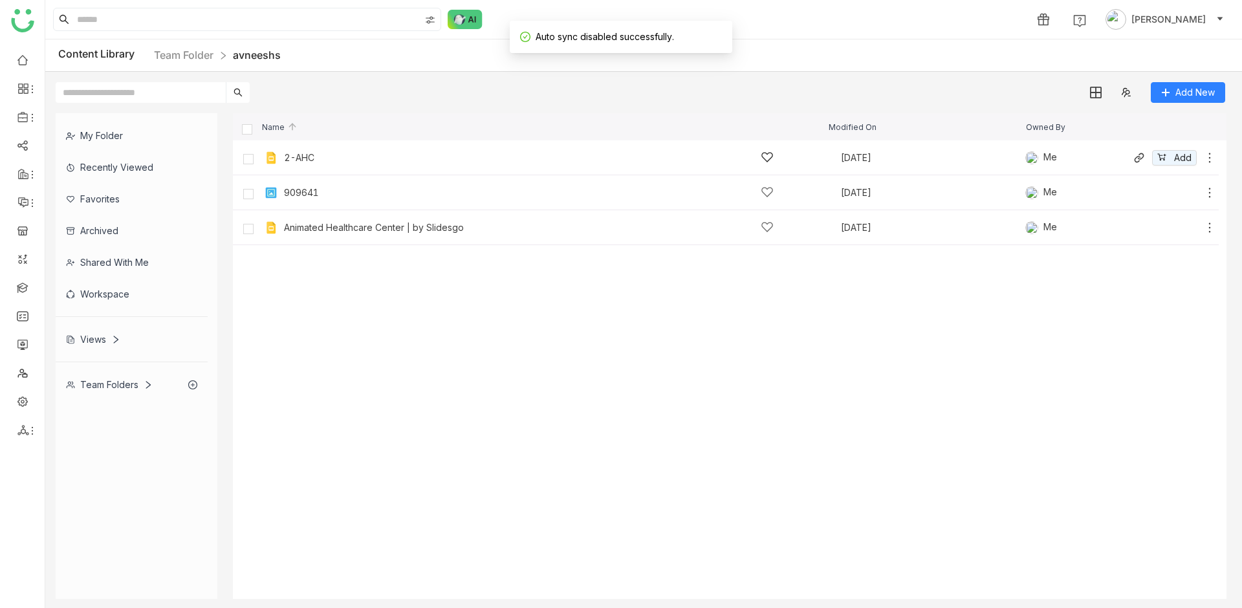
click at [1208, 160] on icon at bounding box center [1209, 157] width 13 height 13
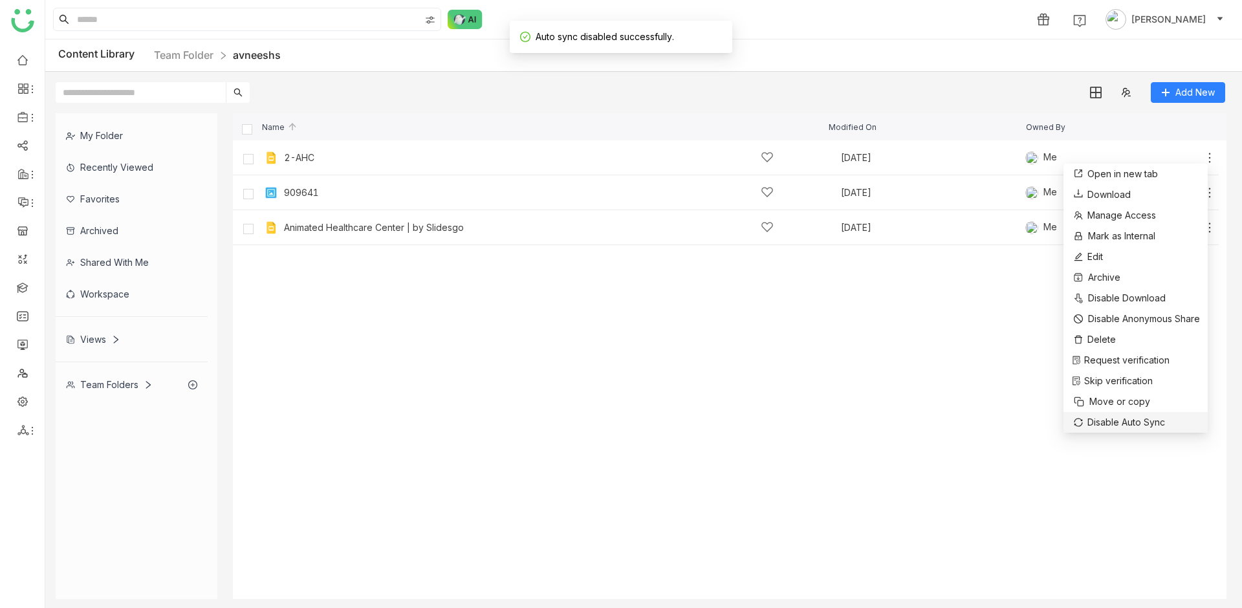
click at [1121, 421] on span "Disable Auto Sync" at bounding box center [1126, 422] width 78 height 14
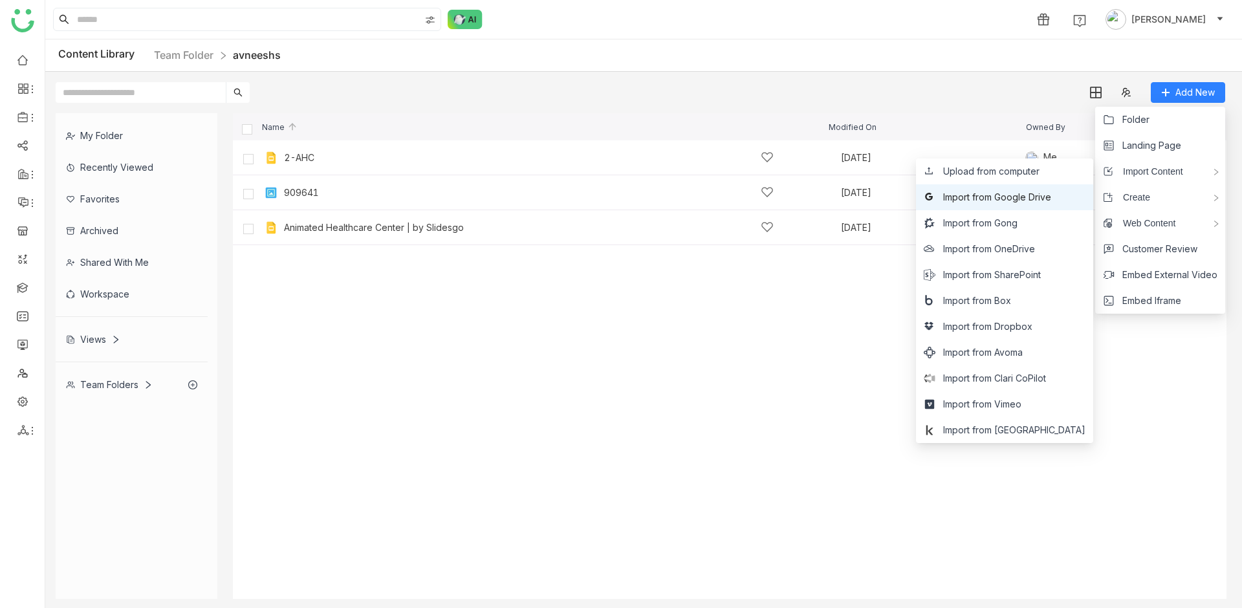
click at [1015, 198] on span "Import from Google Drive" at bounding box center [997, 197] width 108 height 14
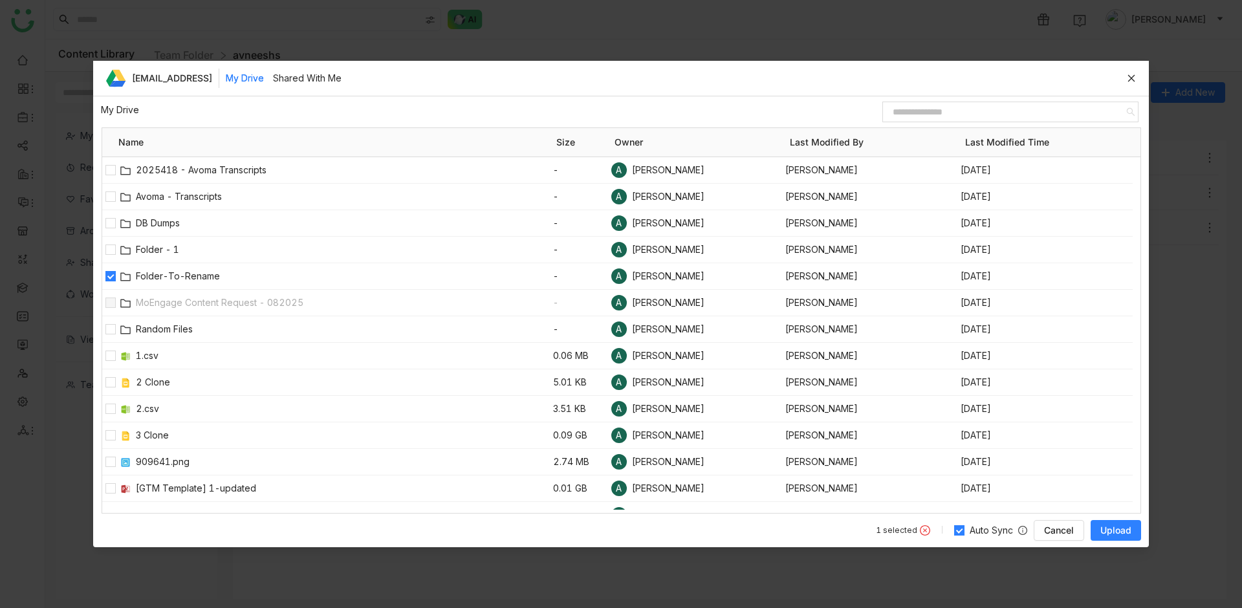
click at [1096, 528] on button "Upload" at bounding box center [1116, 530] width 50 height 21
